Goal: Information Seeking & Learning: Learn about a topic

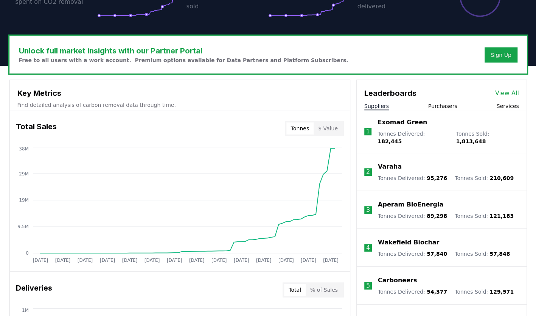
scroll to position [212, 0]
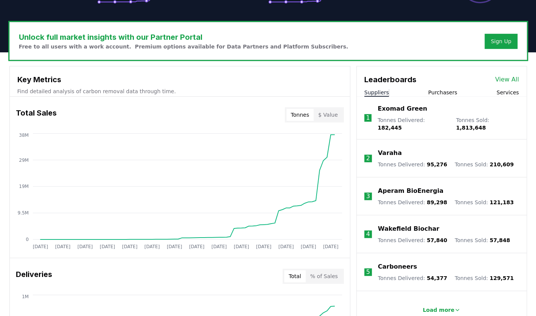
click at [379, 92] on button "Suppliers" at bounding box center [377, 93] width 25 height 8
click at [438, 306] on p "Load more" at bounding box center [439, 310] width 32 height 8
click at [438, 301] on div "Pacific Biochar" at bounding box center [444, 304] width 132 height 9
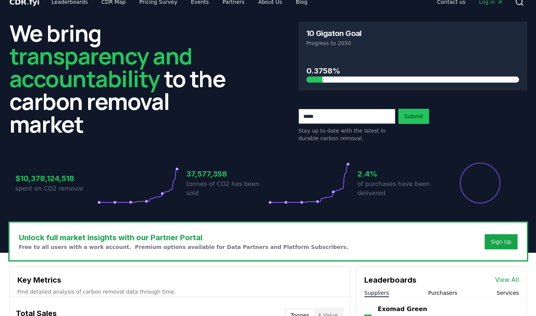
scroll to position [0, 0]
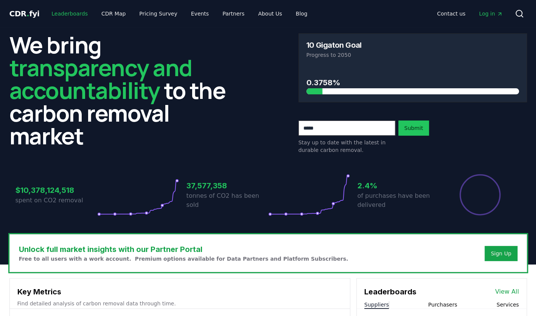
click at [73, 12] on link "Leaderboards" at bounding box center [69, 14] width 48 height 14
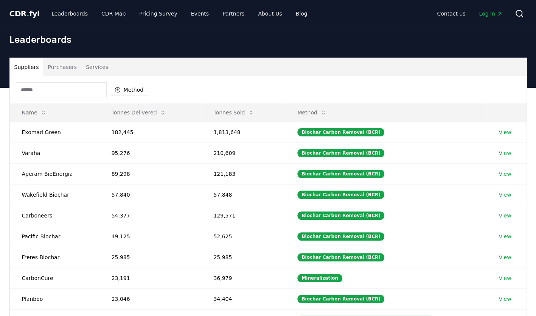
click at [89, 93] on input at bounding box center [61, 89] width 91 height 15
click at [133, 91] on button "Method" at bounding box center [129, 90] width 39 height 12
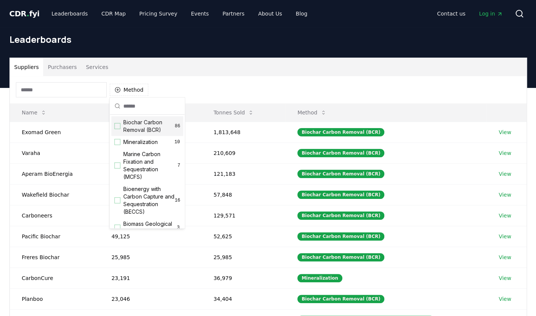
click at [133, 128] on span "Biochar Carbon Removal (BCR)" at bounding box center [148, 125] width 51 height 15
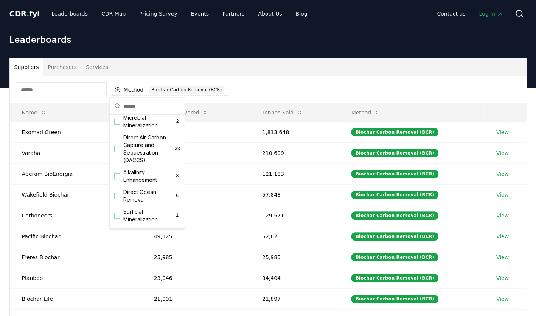
scroll to position [259, 0]
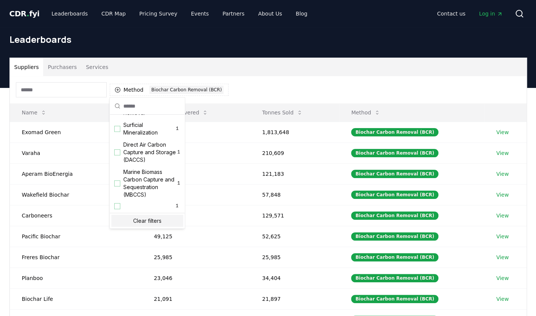
click at [254, 84] on div "Method 1 Biochar Carbon Removal (BCR)" at bounding box center [268, 89] width 517 height 27
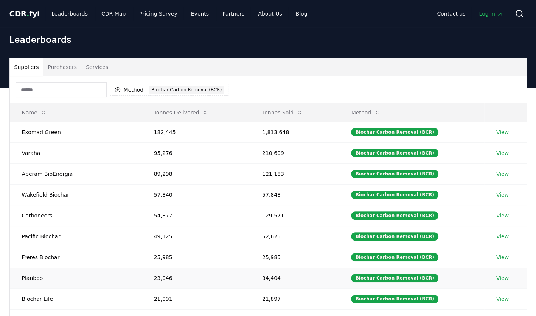
click at [75, 273] on td "Planboo" at bounding box center [76, 277] width 132 height 21
click at [30, 280] on td "Planboo" at bounding box center [76, 277] width 132 height 21
click at [51, 278] on td "Planboo" at bounding box center [76, 277] width 132 height 21
click at [403, 278] on div "Biochar Carbon Removal (BCR)" at bounding box center [394, 278] width 87 height 8
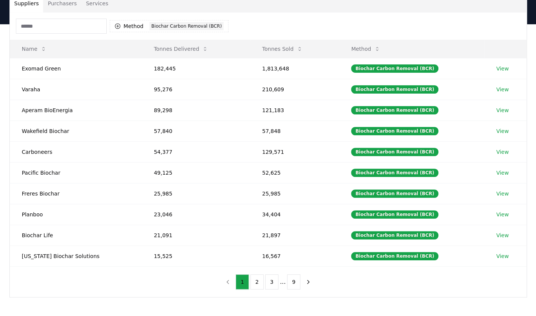
scroll to position [64, 0]
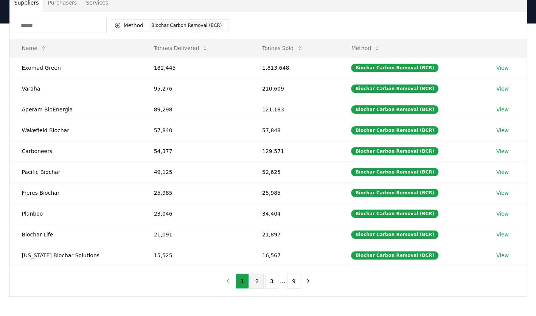
click at [254, 279] on button "2" at bounding box center [257, 280] width 13 height 15
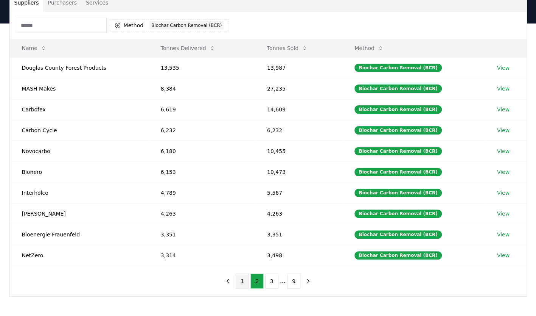
click at [246, 283] on button "1" at bounding box center [242, 280] width 13 height 15
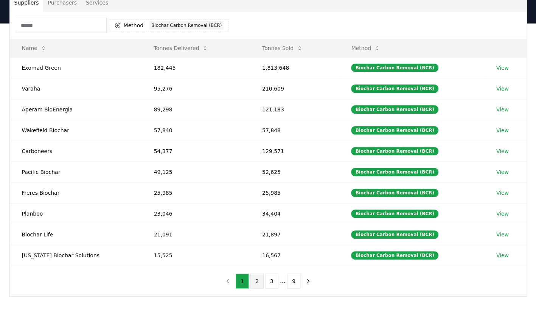
click at [260, 277] on button "2" at bounding box center [257, 280] width 13 height 15
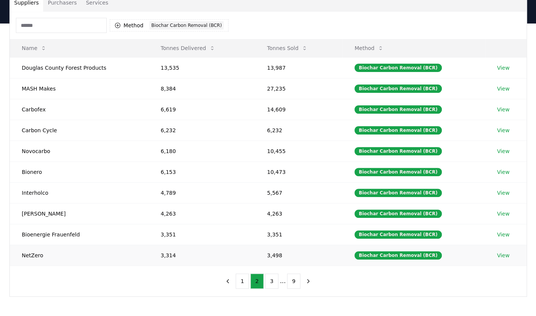
click at [505, 254] on link "View" at bounding box center [503, 255] width 12 height 8
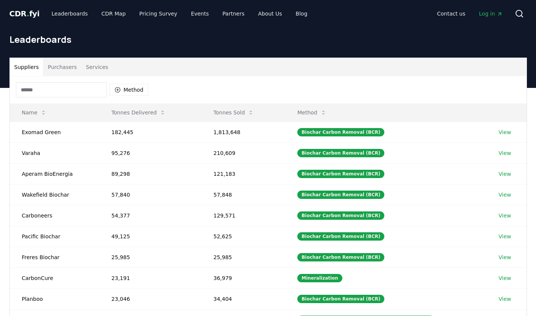
scroll to position [64, 0]
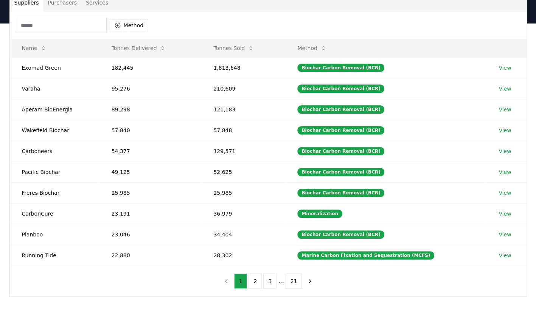
click at [306, 301] on div "Suppliers Purchasers Services Method Name Tonnes Delivered Tonnes Sold Method E…" at bounding box center [268, 174] width 536 height 303
click at [255, 281] on button "2" at bounding box center [255, 280] width 13 height 15
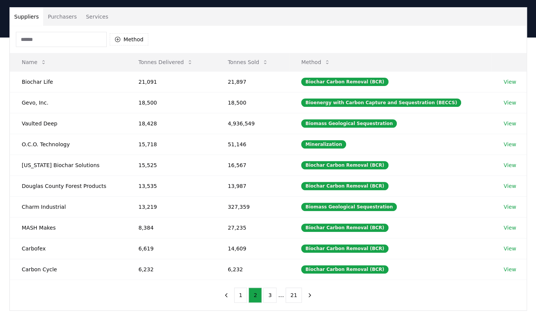
scroll to position [49, 0]
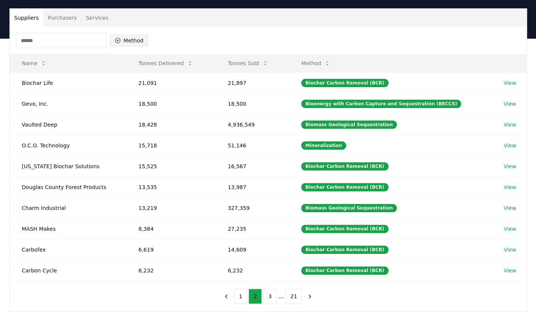
click at [115, 42] on icon "button" at bounding box center [118, 40] width 6 height 6
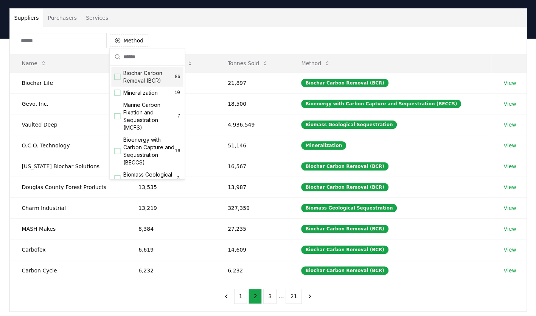
click at [121, 76] on div "Biochar Carbon Removal (BCR) 86" at bounding box center [147, 77] width 72 height 20
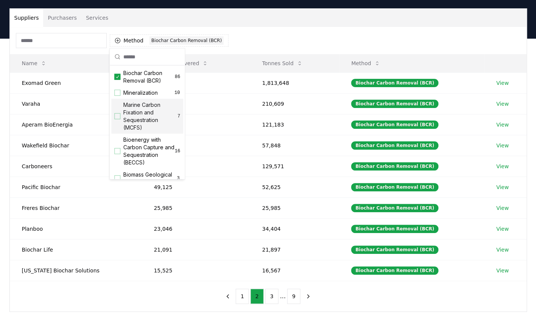
click at [200, 315] on html "CDR . fyi Leaderboards CDR Map Pricing Survey Events Partners About Us Blog Con…" at bounding box center [268, 208] width 536 height 514
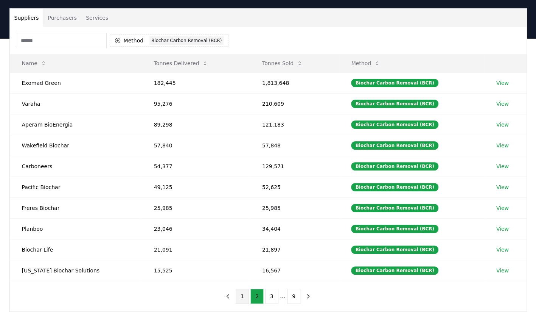
click at [248, 292] on button "1" at bounding box center [242, 295] width 13 height 15
click at [259, 296] on button "2" at bounding box center [257, 295] width 13 height 15
